Goal: Task Accomplishment & Management: Use online tool/utility

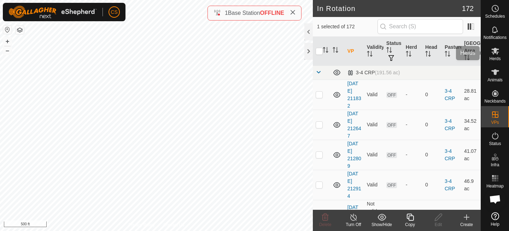
click at [497, 54] on icon at bounding box center [495, 51] width 8 height 8
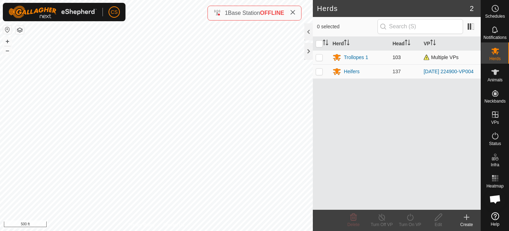
click at [317, 56] on p-checkbox at bounding box center [319, 57] width 7 height 6
checkbox input "true"
click at [409, 211] on div "Turn On VP" at bounding box center [410, 220] width 28 height 21
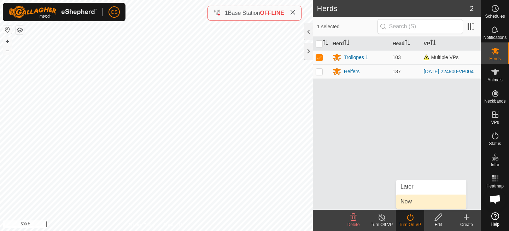
click at [412, 204] on link "Now" at bounding box center [431, 201] width 70 height 14
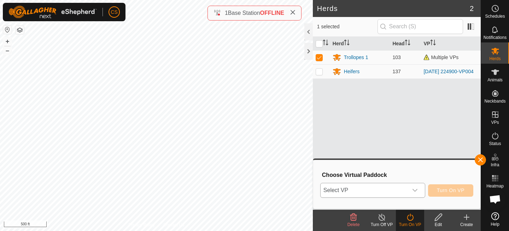
click at [384, 192] on span "Select VP" at bounding box center [364, 190] width 87 height 14
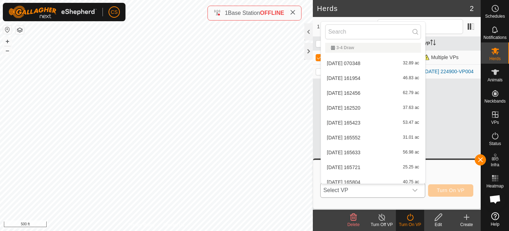
scroll to position [288, 0]
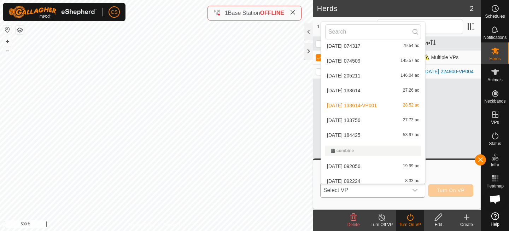
click at [344, 107] on li "[DATE] 133614-VP001 28.52 ac" at bounding box center [373, 105] width 104 height 14
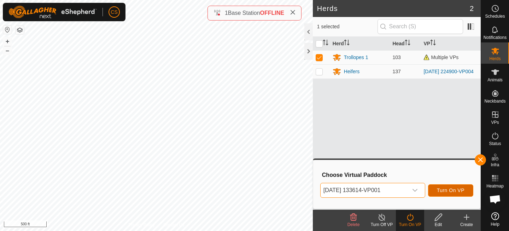
click at [446, 188] on span "Turn On VP" at bounding box center [451, 190] width 28 height 6
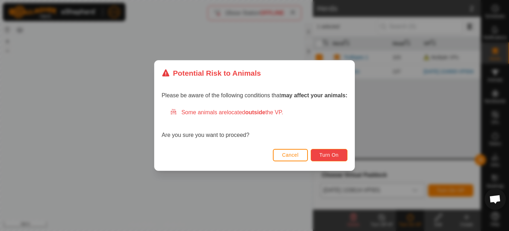
click at [328, 154] on span "Turn On" at bounding box center [329, 155] width 19 height 6
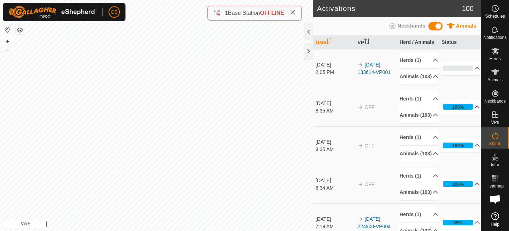
click at [449, 110] on div "100%" at bounding box center [458, 107] width 30 height 6
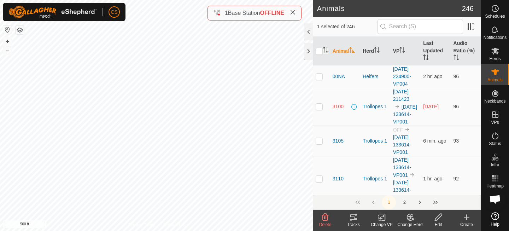
click at [326, 51] on icon "Activate to sort" at bounding box center [326, 50] width 6 height 6
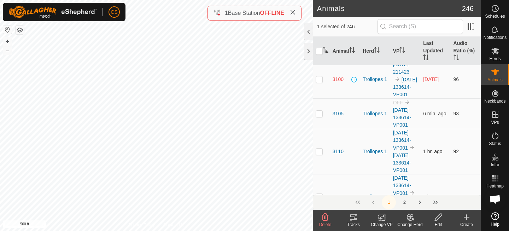
scroll to position [24, 0]
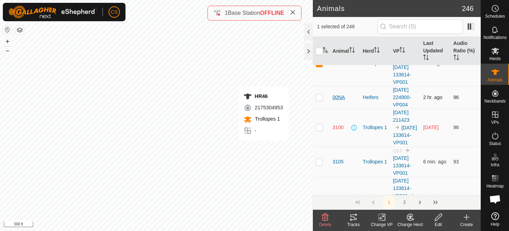
checkbox input "false"
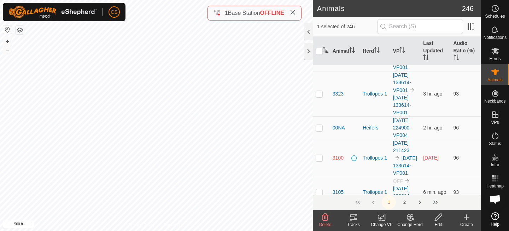
click at [325, 51] on icon "Activate to sort" at bounding box center [326, 50] width 6 height 6
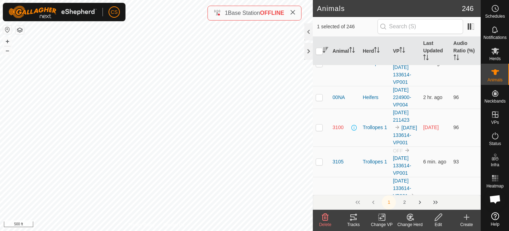
scroll to position [0, 0]
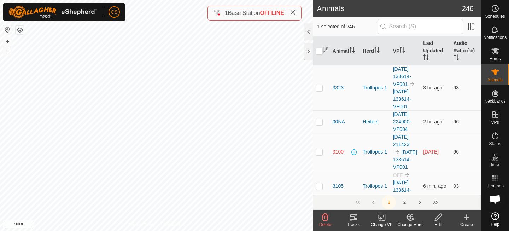
click at [325, 51] on icon "Activate to sort" at bounding box center [326, 50] width 6 height 6
